Goal: Task Accomplishment & Management: Complete application form

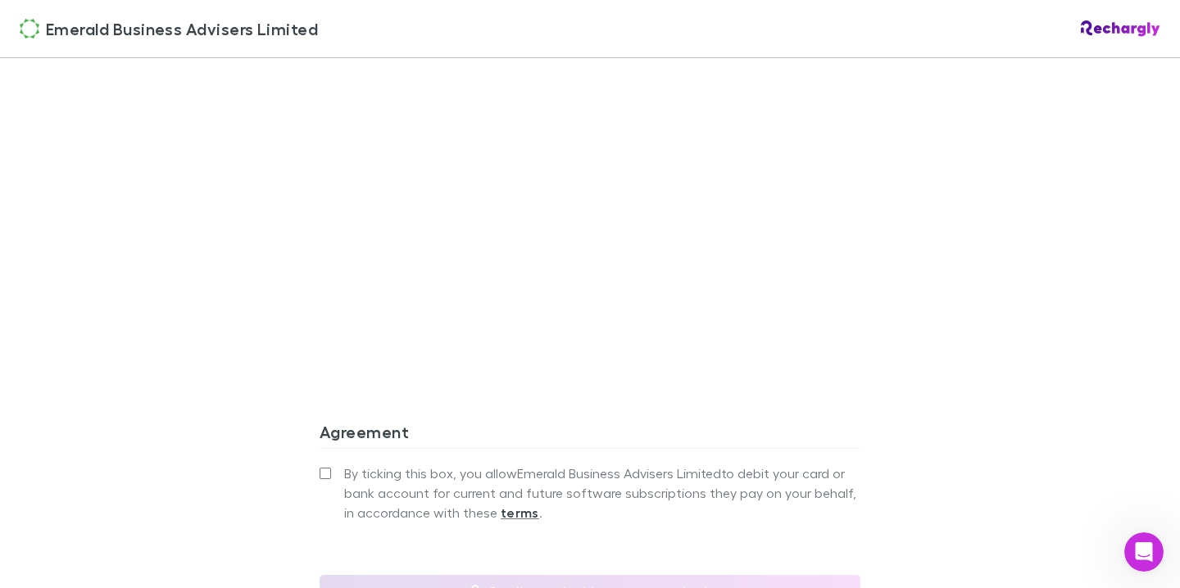
scroll to position [1517, 0]
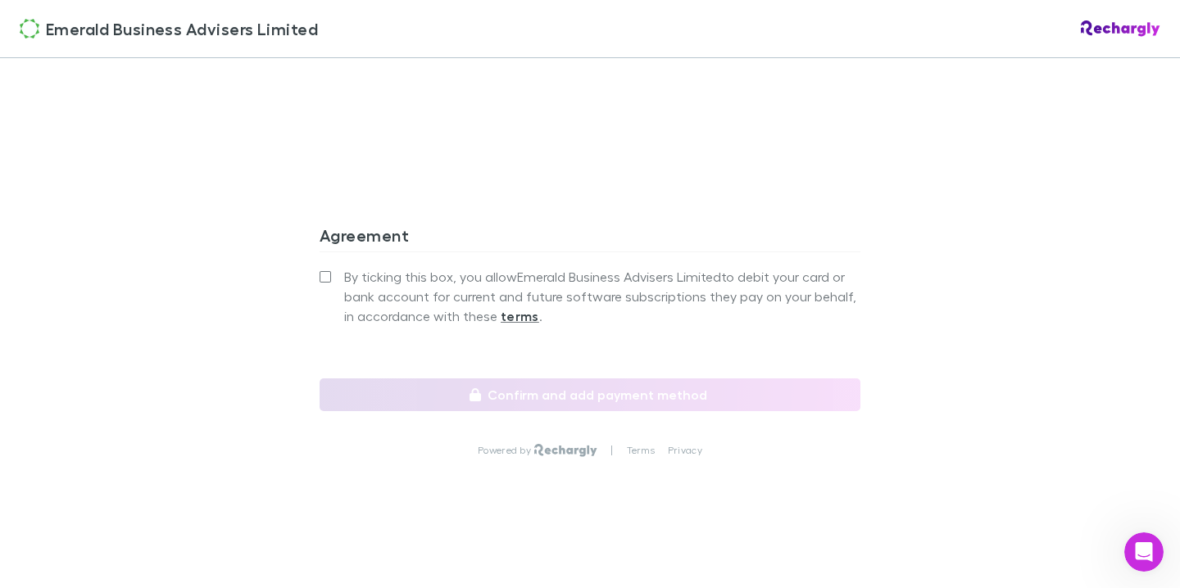
click at [358, 278] on span "By ticking this box, you allow Emerald Business Advisers Limited to debit your …" at bounding box center [602, 296] width 516 height 59
click at [334, 279] on label "By ticking this box, you allow Emerald Business Advisers Limited to debit your …" at bounding box center [590, 296] width 541 height 59
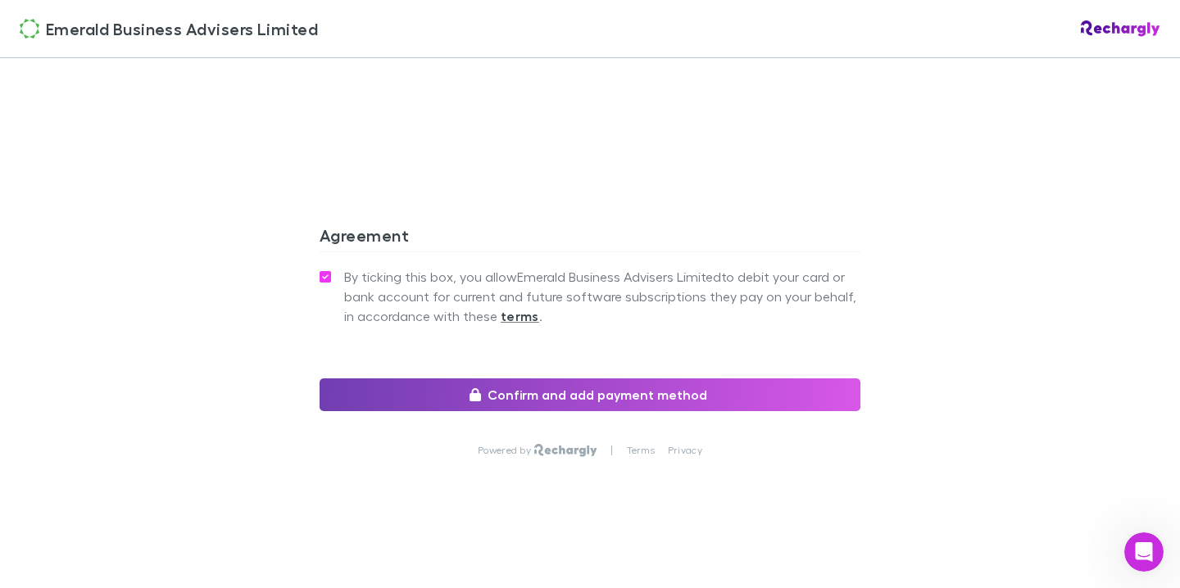
click at [526, 387] on button "Confirm and add payment method" at bounding box center [590, 395] width 541 height 33
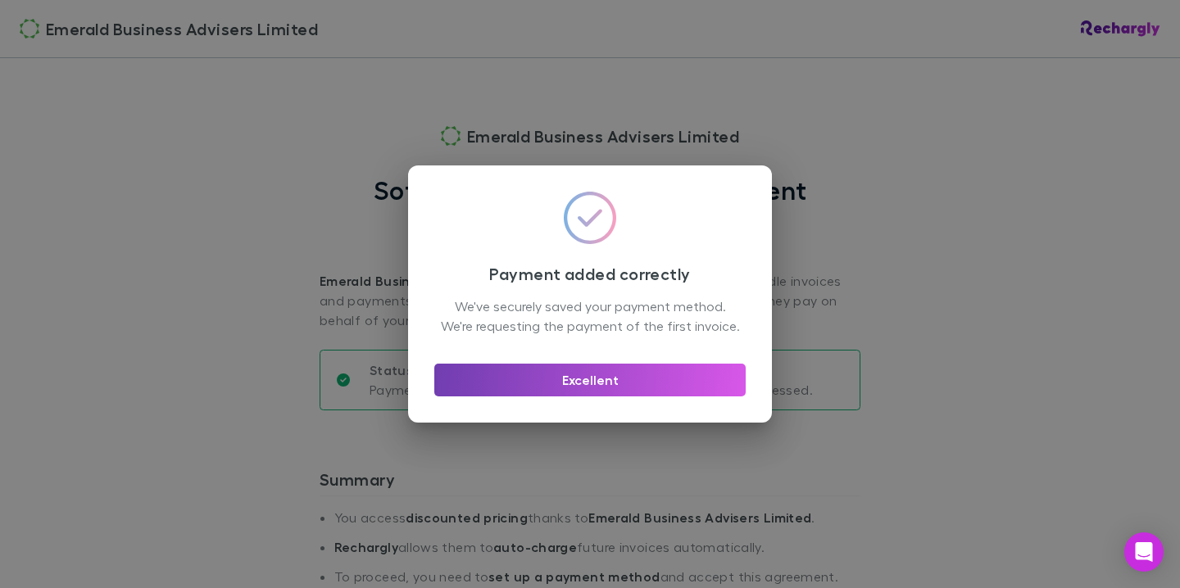
click at [612, 382] on button "Excellent" at bounding box center [589, 380] width 311 height 33
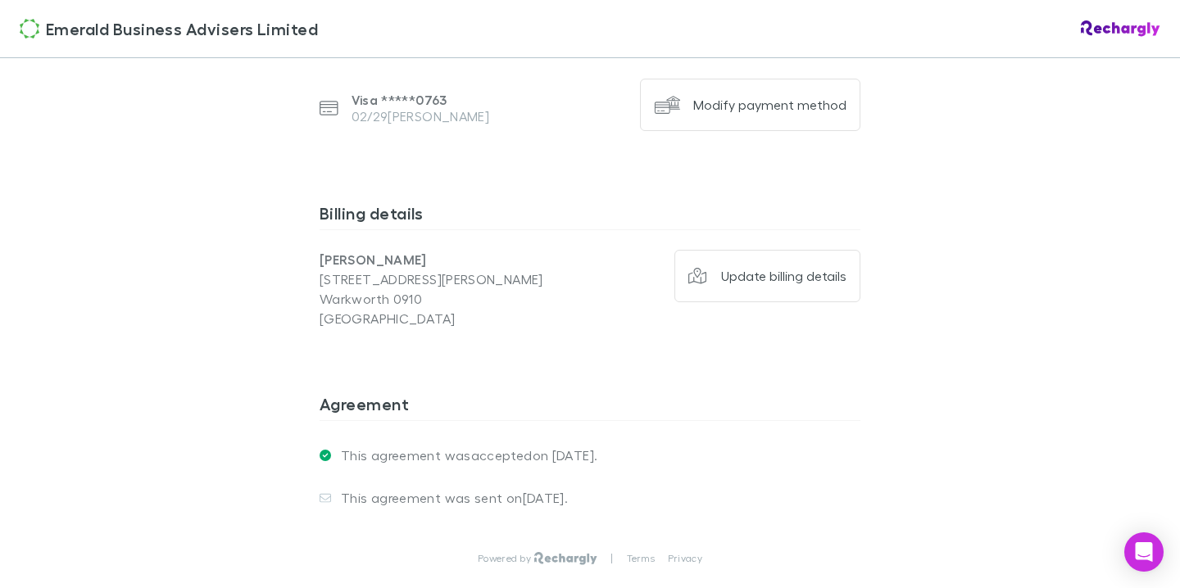
scroll to position [1263, 0]
